Goal: Navigation & Orientation: Find specific page/section

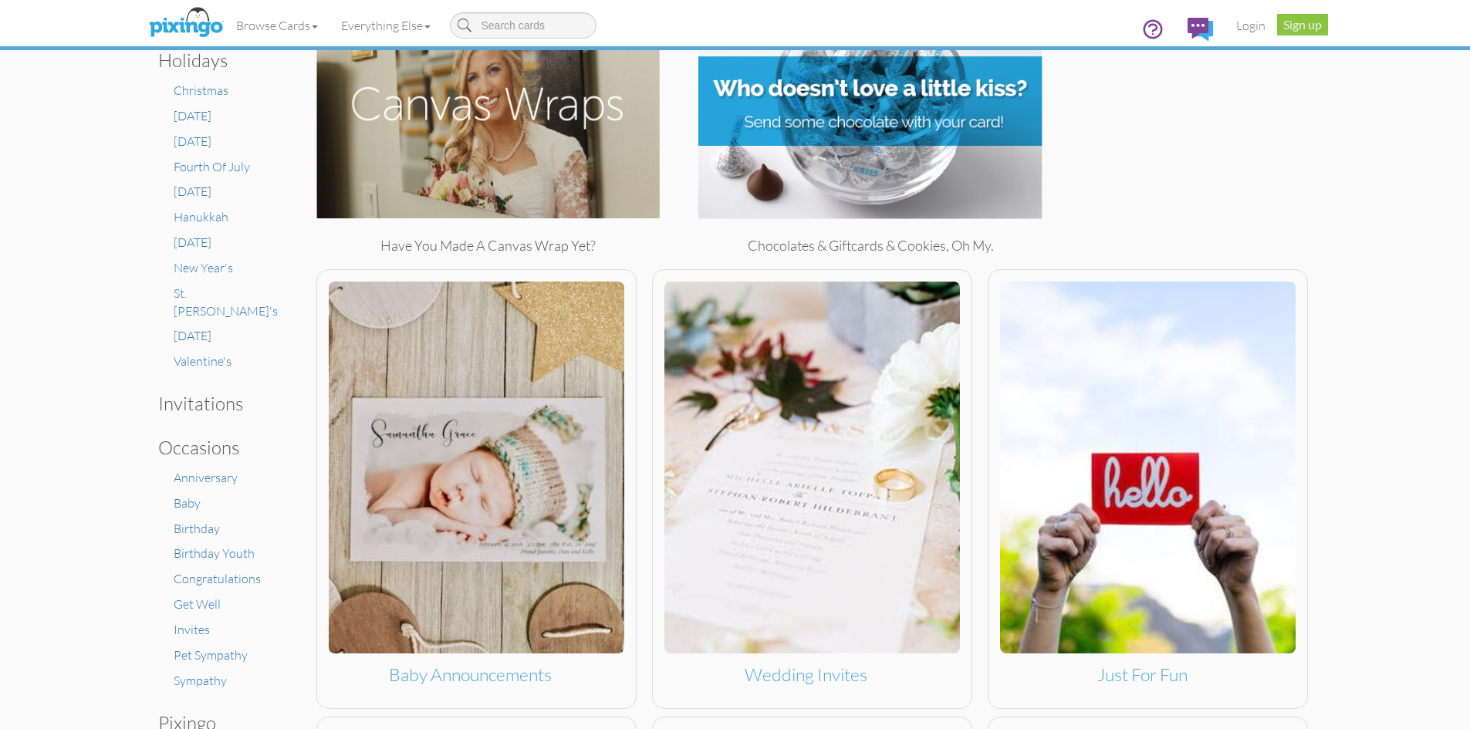
scroll to position [309, 0]
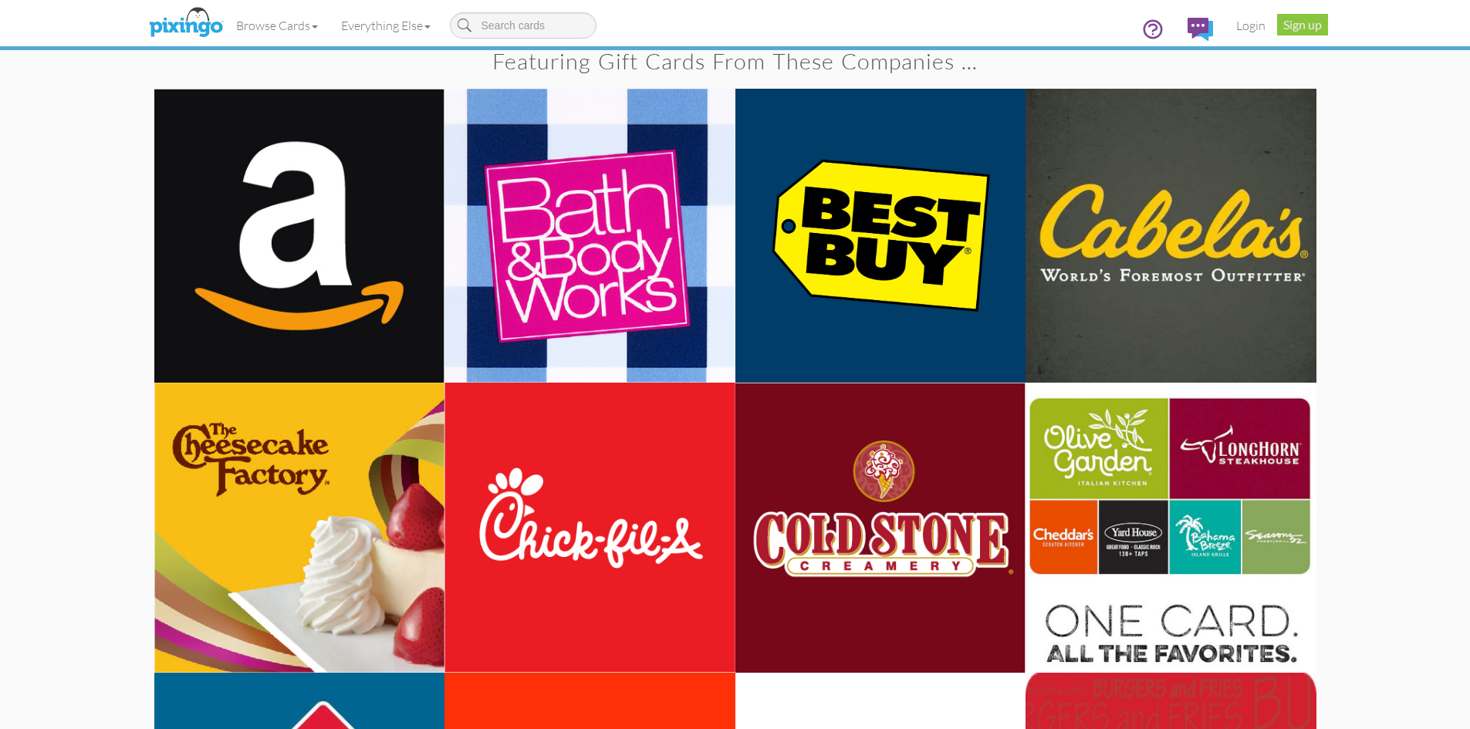
scroll to position [989, 0]
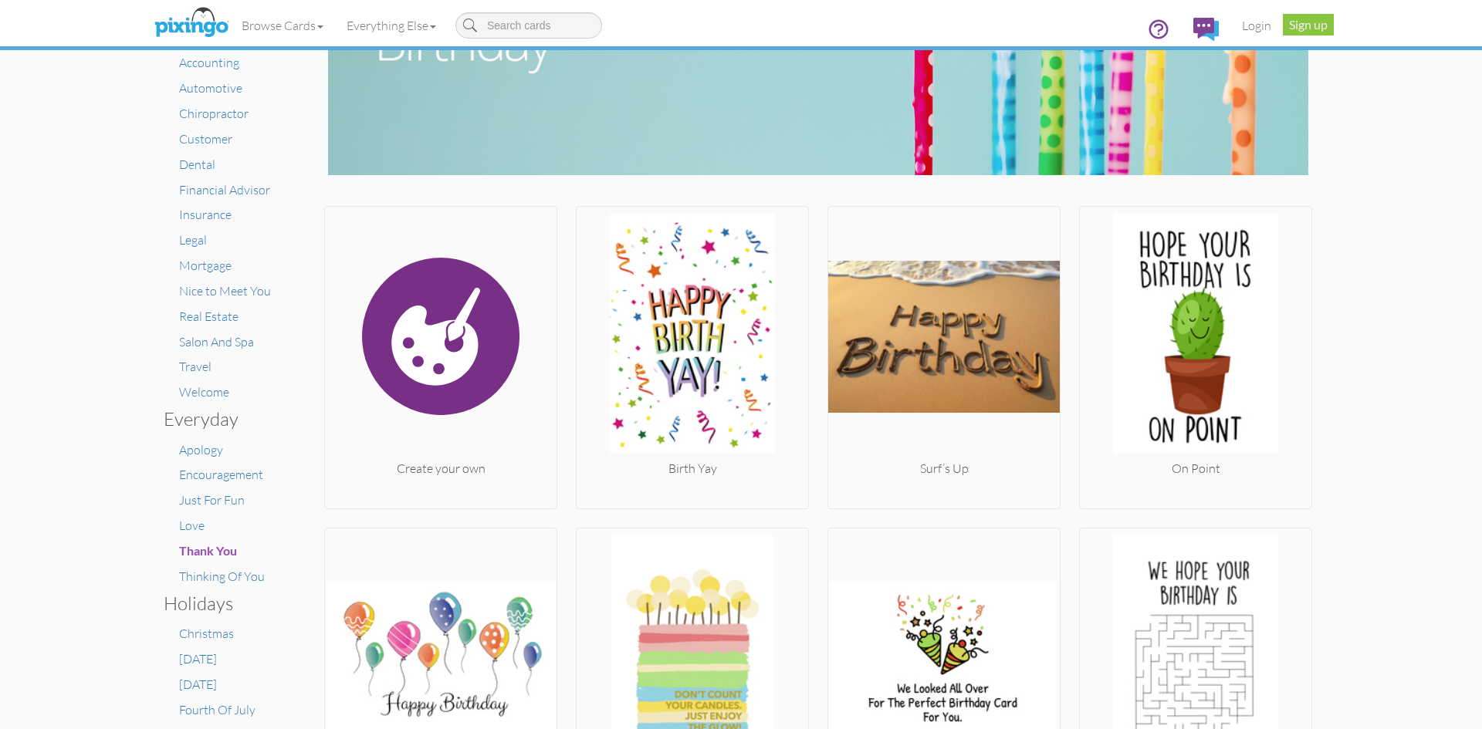
scroll to position [199, 0]
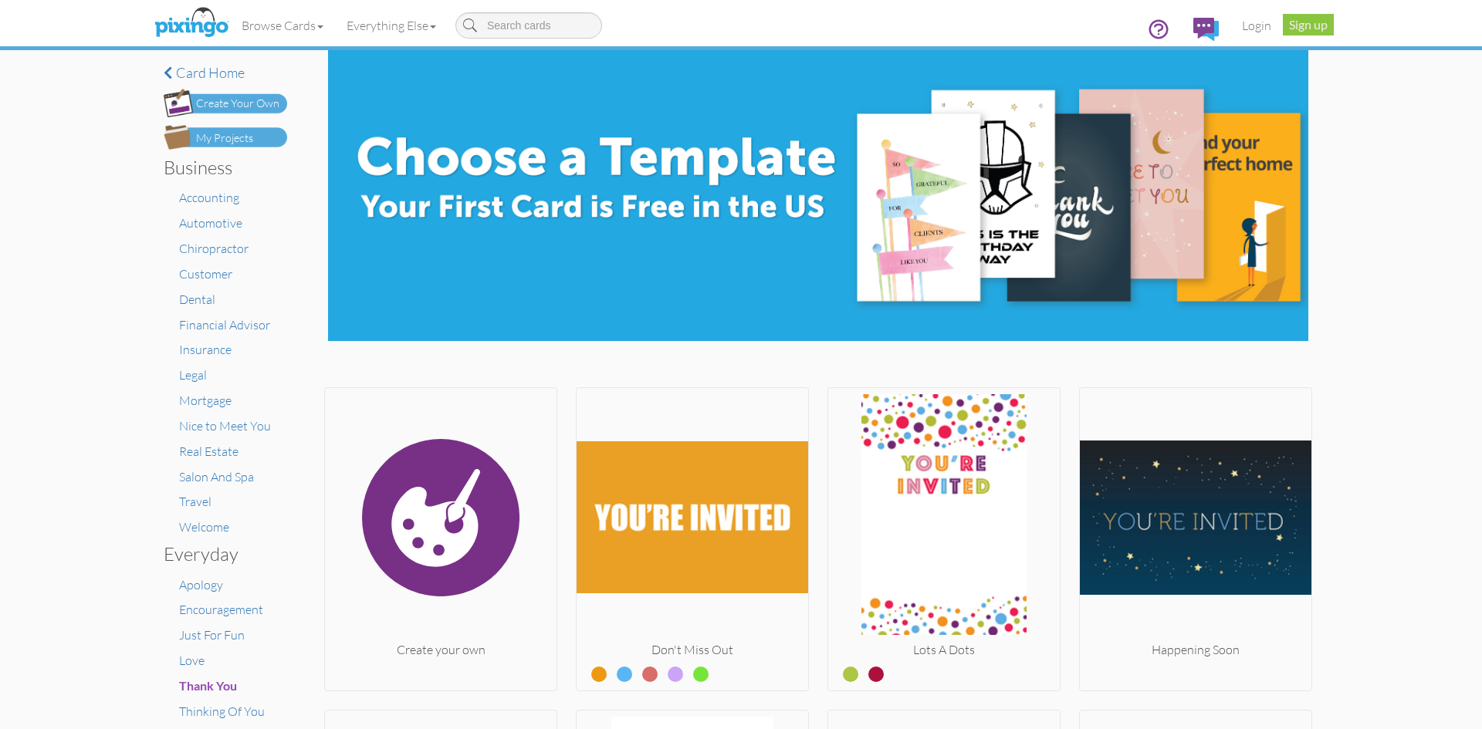
scroll to position [756, 0]
